Goal: Find contact information: Find contact information

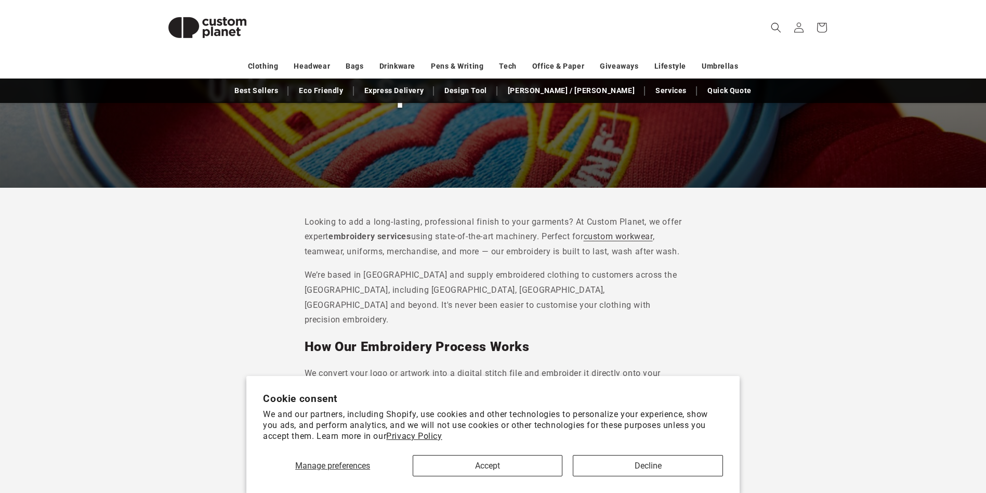
scroll to position [196, 0]
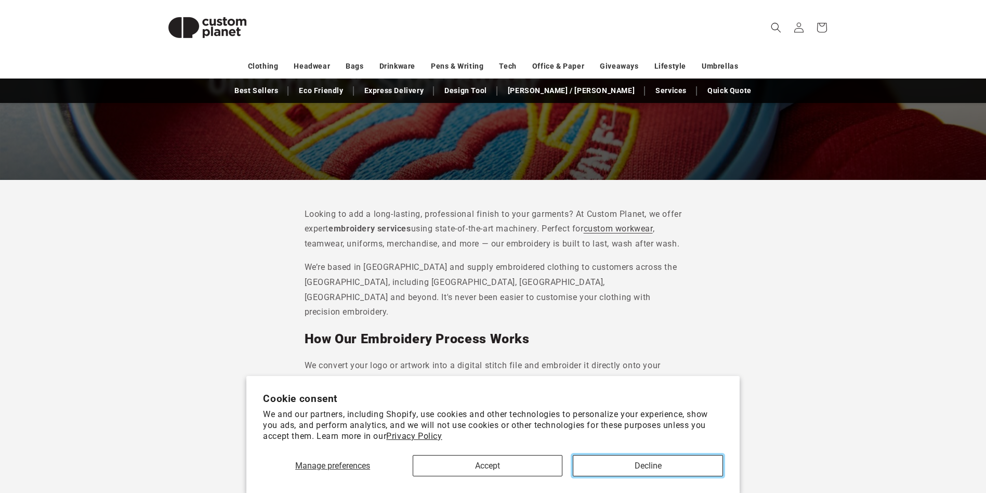
click at [623, 460] on button "Decline" at bounding box center [648, 465] width 150 height 21
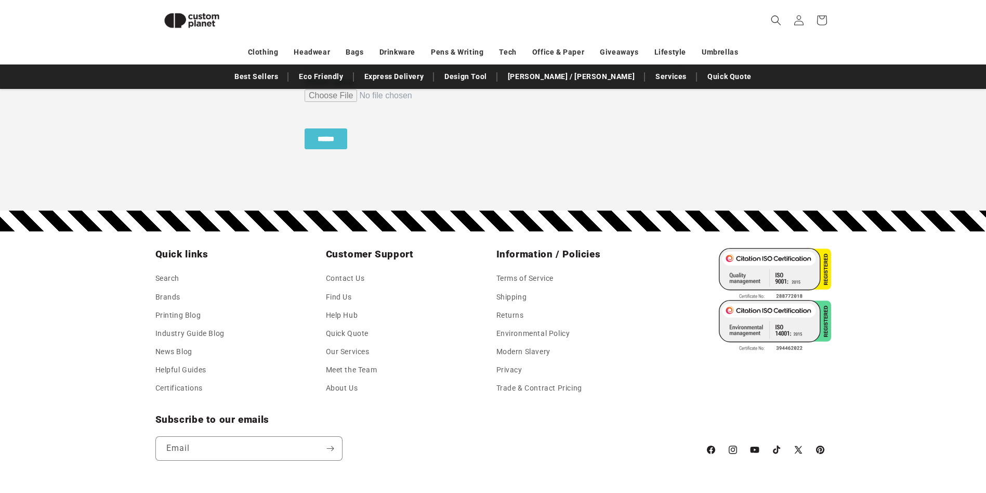
scroll to position [1120, 0]
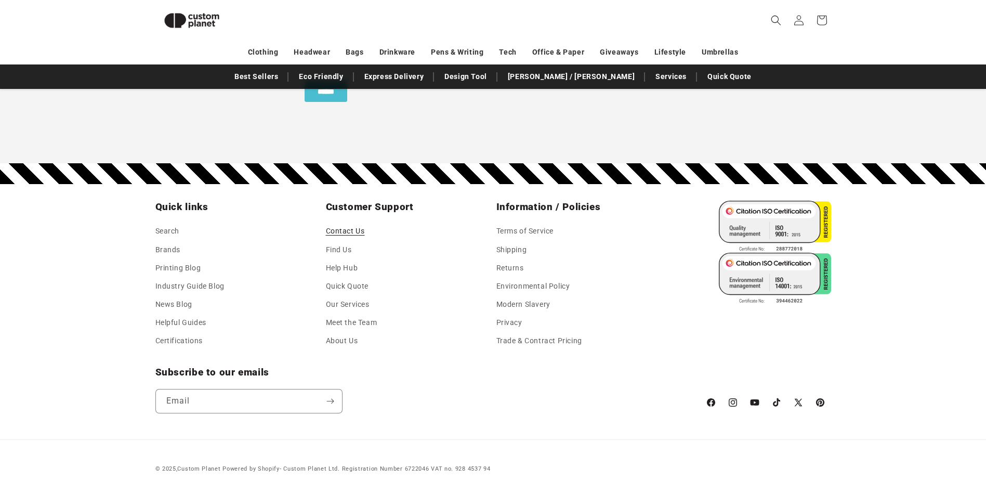
click at [354, 231] on link "Contact Us" at bounding box center [345, 233] width 39 height 16
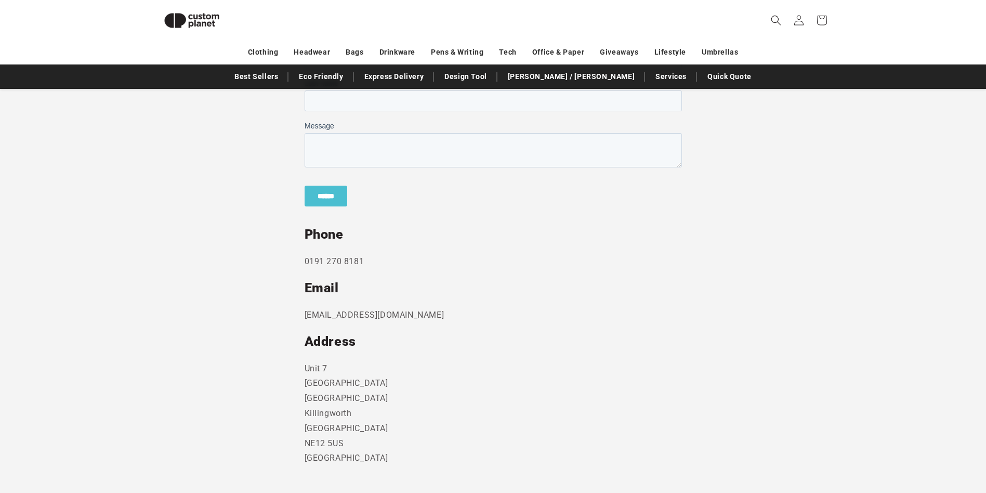
scroll to position [462, 0]
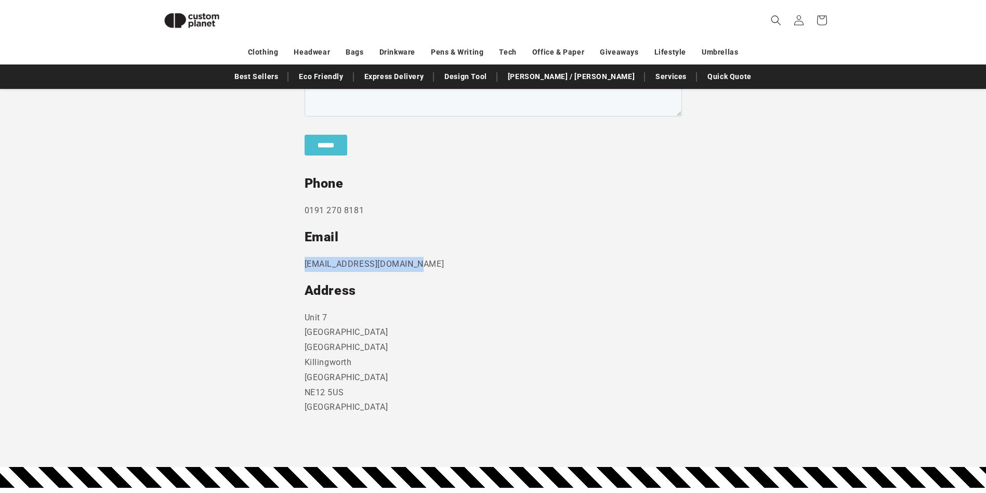
drag, startPoint x: 405, startPoint y: 264, endPoint x: 303, endPoint y: 266, distance: 102.9
click at [303, 266] on section "Send us a message and someone will get back to you within 24 hours. Phone [PHON…" at bounding box center [493, 183] width 986 height 567
copy p "[EMAIL_ADDRESS][DOMAIN_NAME]"
